Goal: Transaction & Acquisition: Register for event/course

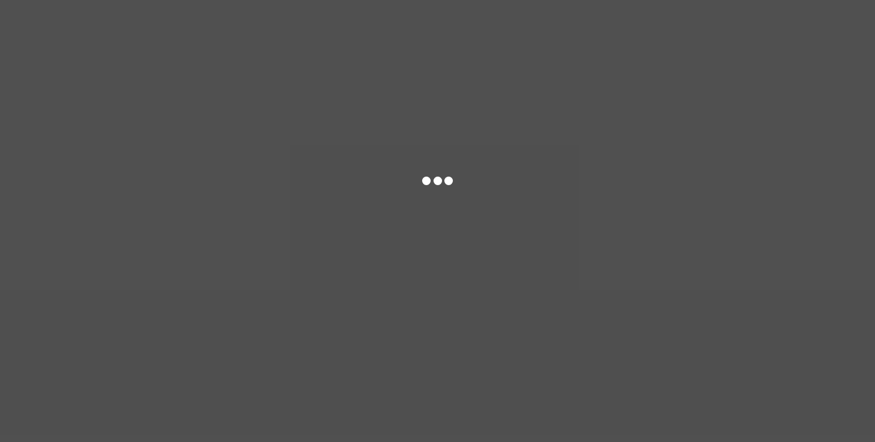
drag, startPoint x: 559, startPoint y: 263, endPoint x: 521, endPoint y: 276, distance: 40.7
click at [521, 276] on div at bounding box center [437, 221] width 875 height 442
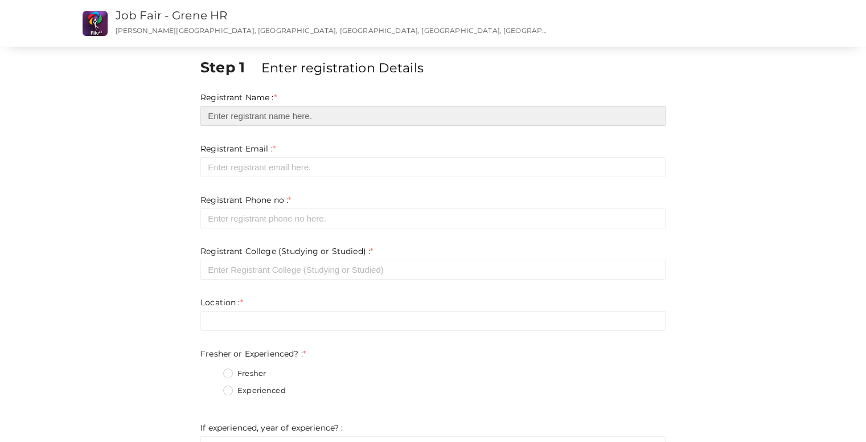
click at [337, 121] on input "text" at bounding box center [433, 116] width 465 height 20
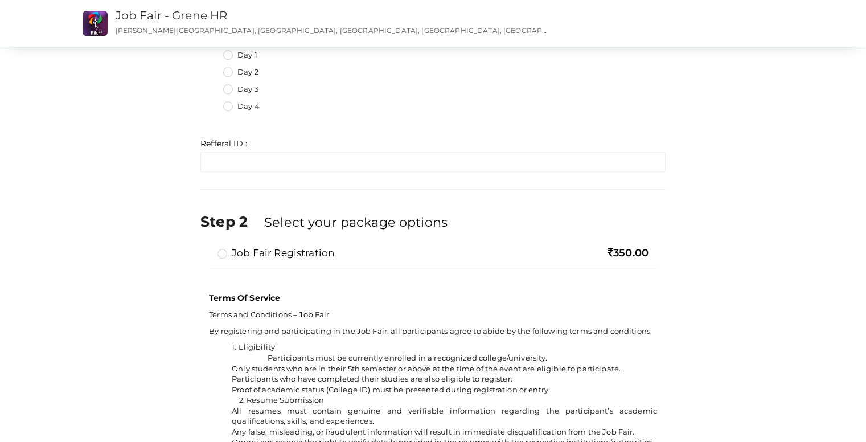
scroll to position [558, 0]
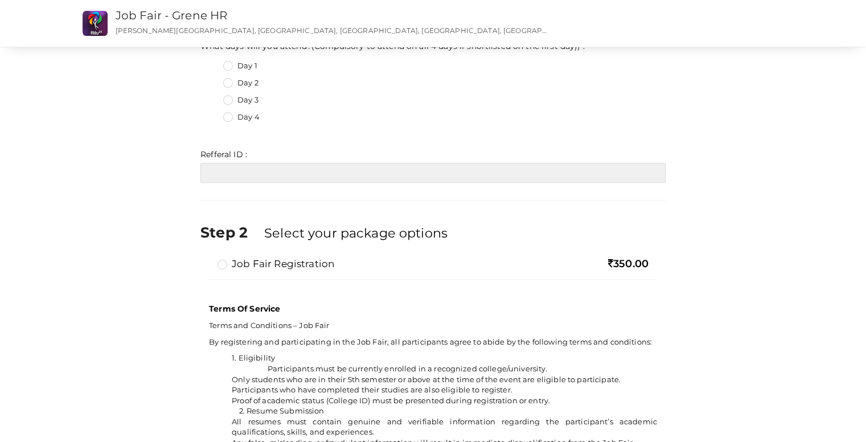
click at [231, 174] on input "text" at bounding box center [433, 173] width 465 height 20
type input "r"
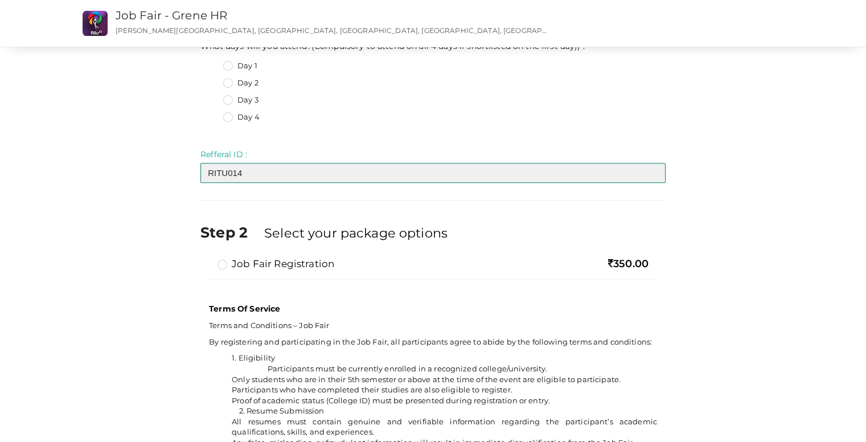
type input "RITU014"
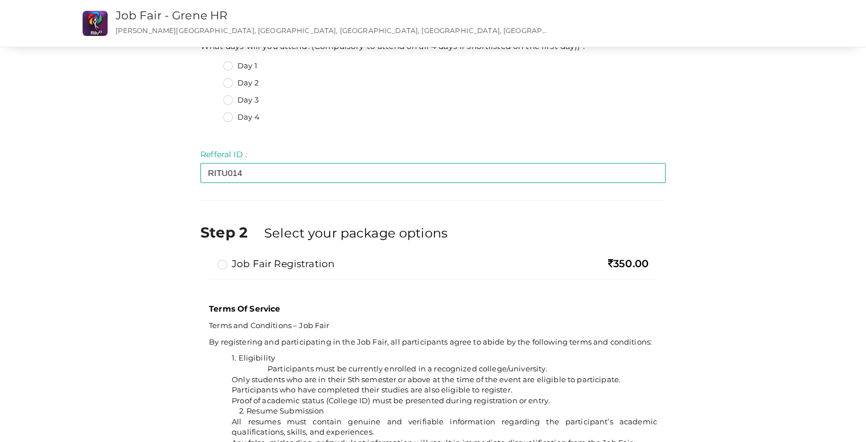
click at [219, 266] on label "Job Fair Registration" at bounding box center [276, 264] width 117 height 14
click at [206, 259] on input "Job Fair Registration" at bounding box center [206, 259] width 0 height 0
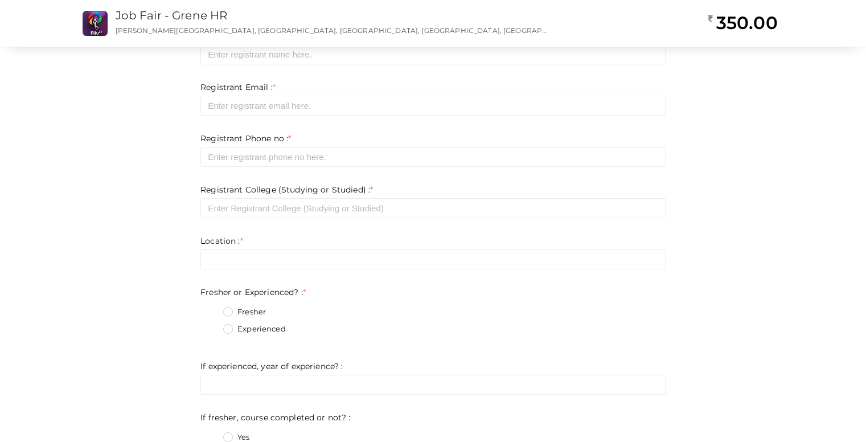
scroll to position [0, 0]
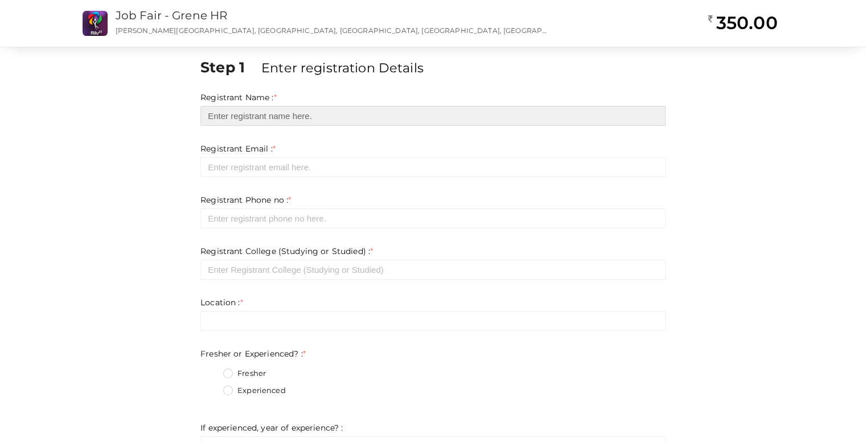
click at [262, 121] on input "text" at bounding box center [433, 116] width 465 height 20
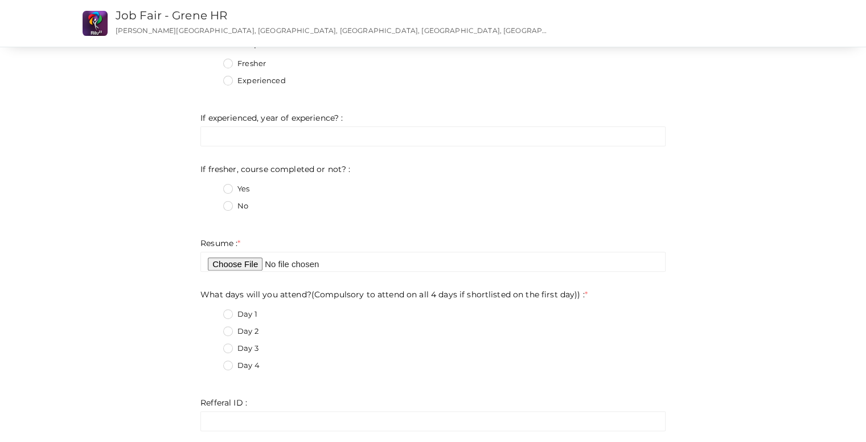
scroll to position [310, 0]
